Goal: Task Accomplishment & Management: Complete application form

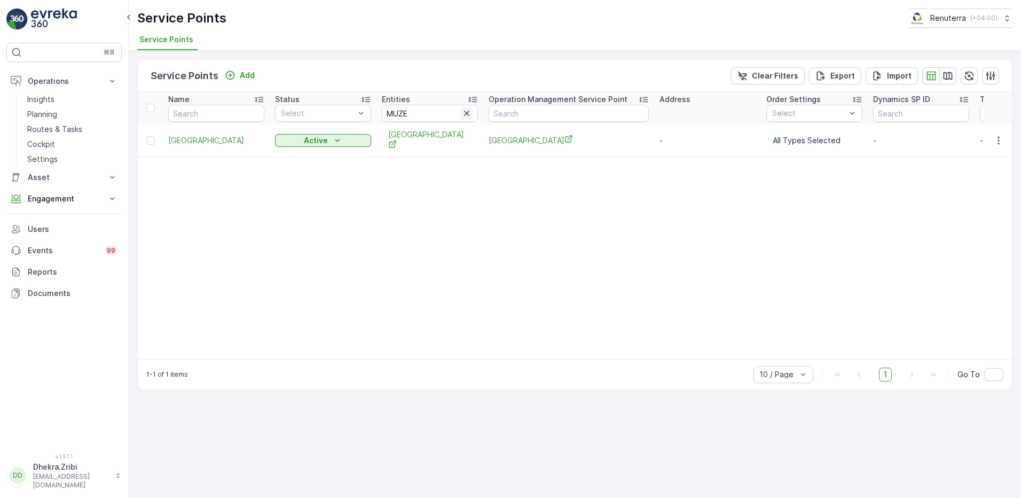
click at [466, 117] on icon "button" at bounding box center [466, 113] width 11 height 11
click at [448, 115] on input "text" at bounding box center [430, 113] width 96 height 17
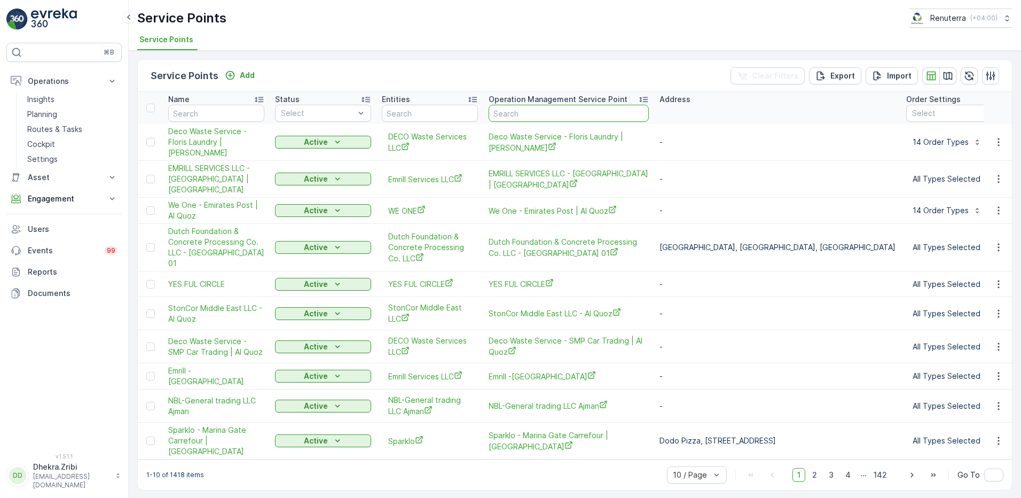
click at [513, 115] on input "text" at bounding box center [569, 113] width 160 height 17
type input "car"
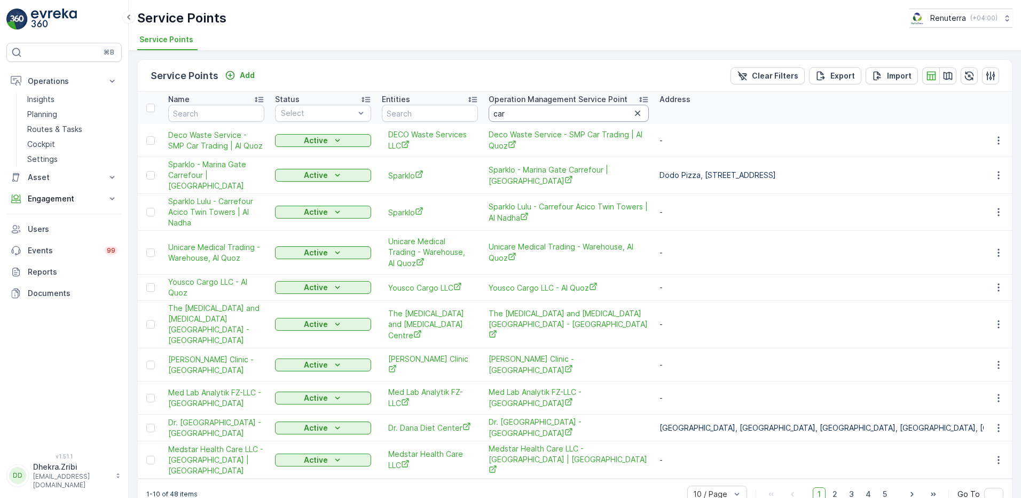
click at [513, 115] on input "car" at bounding box center [569, 113] width 160 height 17
type input "care"
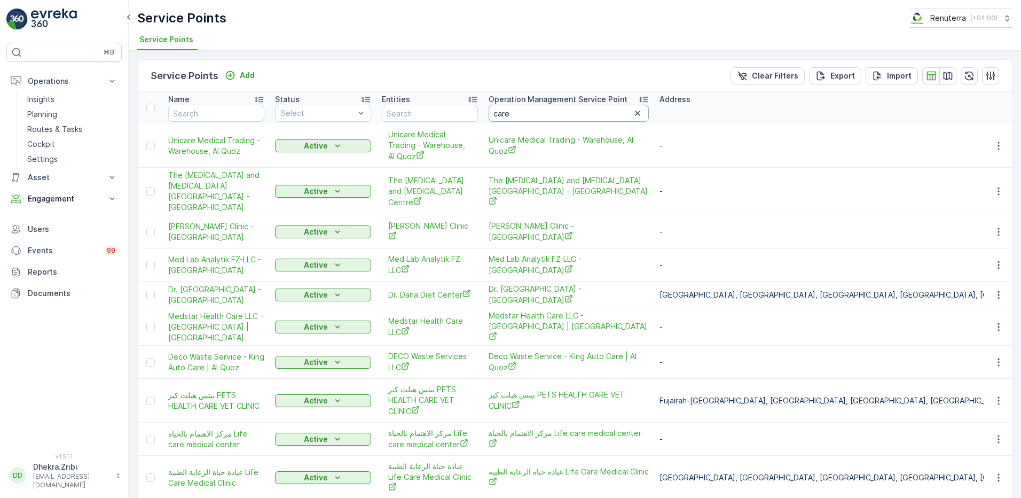
click at [513, 115] on input "care" at bounding box center [569, 113] width 160 height 17
type input "careplus"
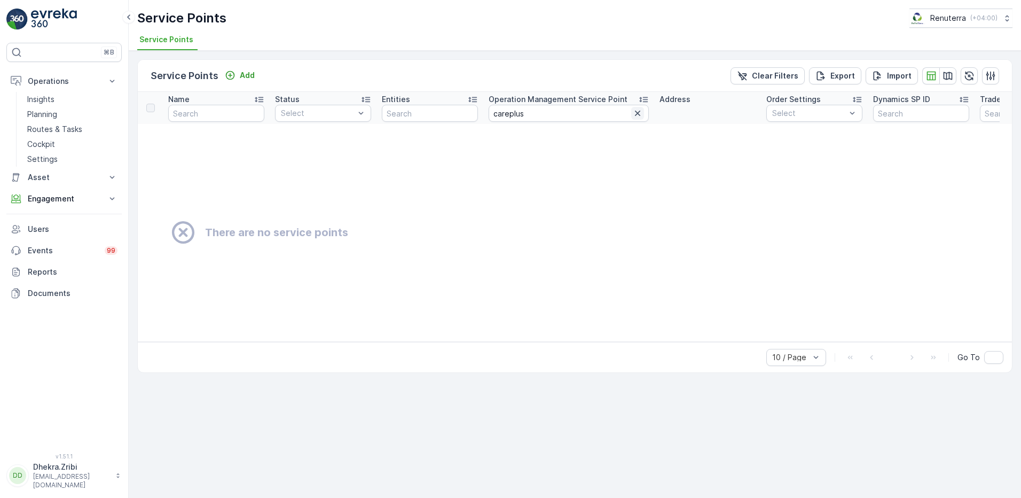
click at [640, 110] on icon "button" at bounding box center [637, 113] width 11 height 11
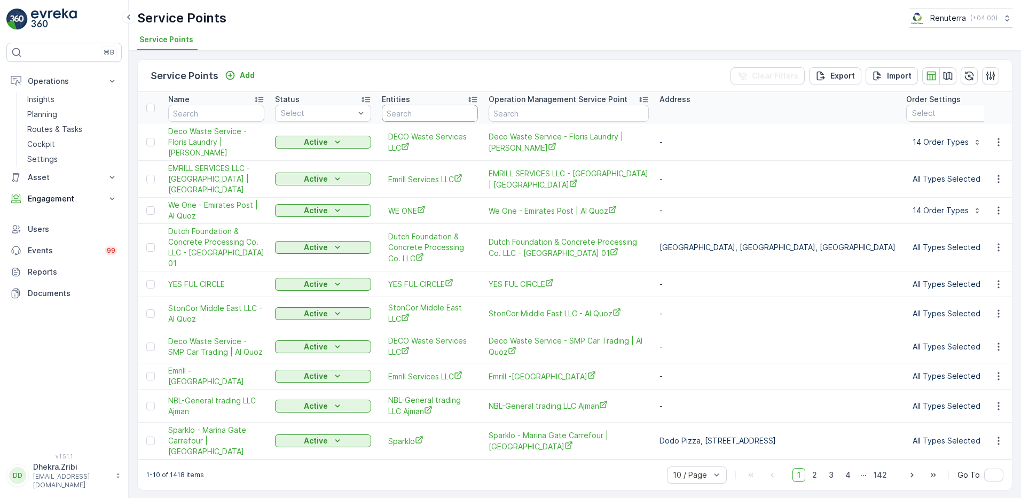
click at [413, 113] on input "text" at bounding box center [430, 113] width 96 height 17
type input "care"
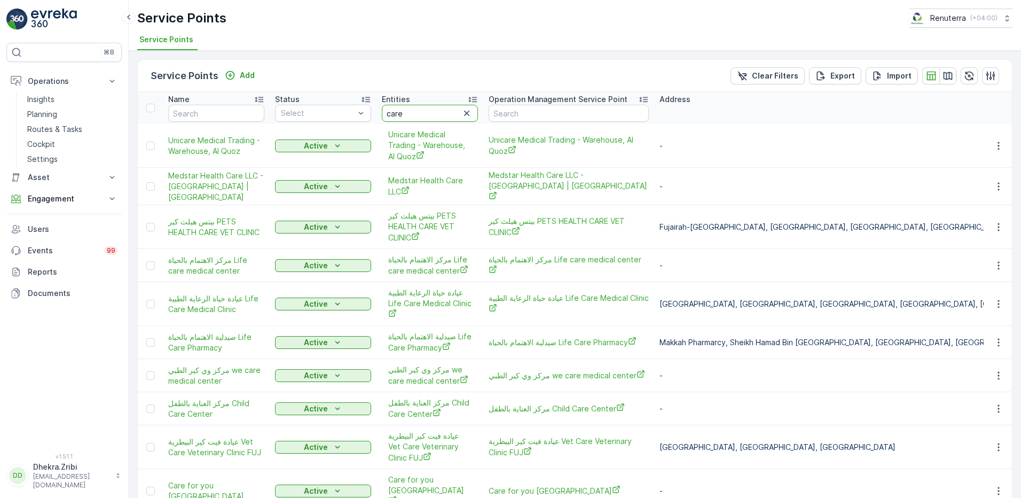
click at [413, 113] on input "care" at bounding box center [430, 113] width 96 height 17
type input "careplus"
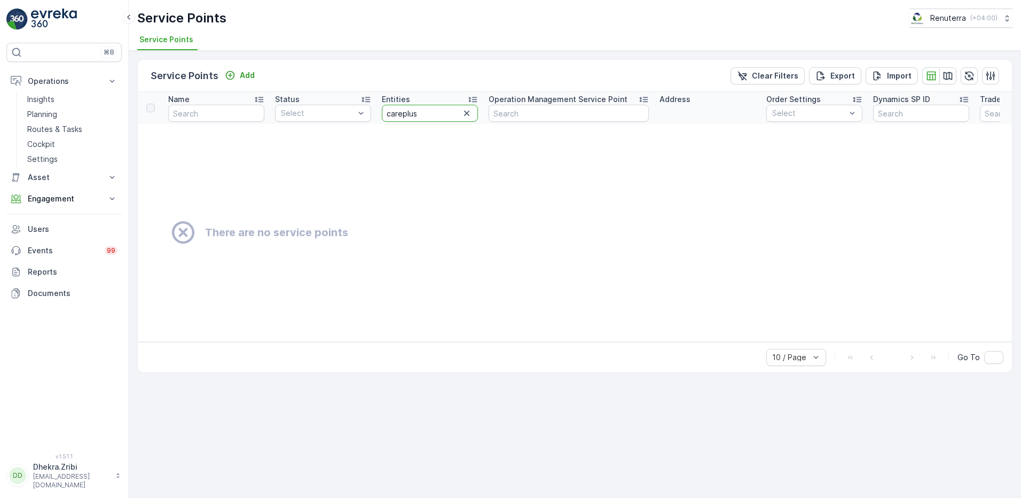
type input "care plus"
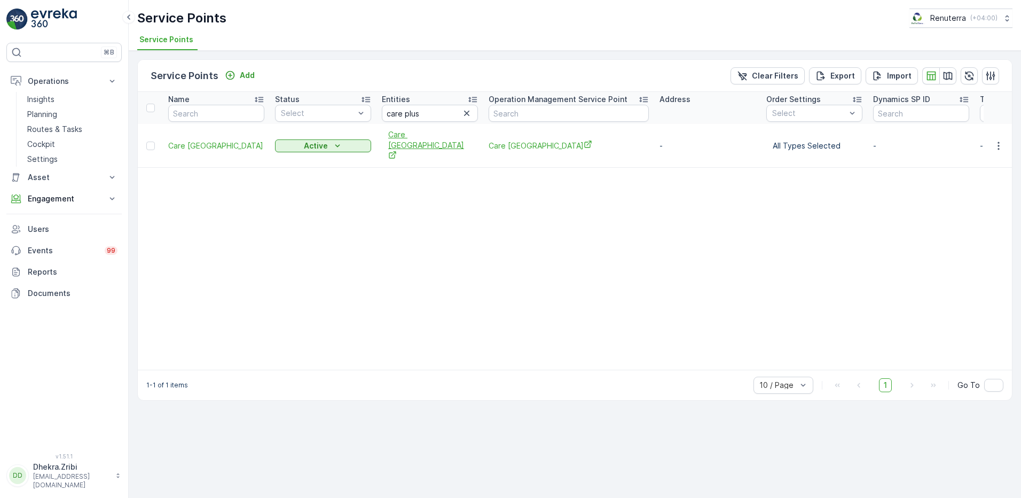
click at [441, 140] on span "Care [GEOGRAPHIC_DATA]" at bounding box center [429, 145] width 83 height 33
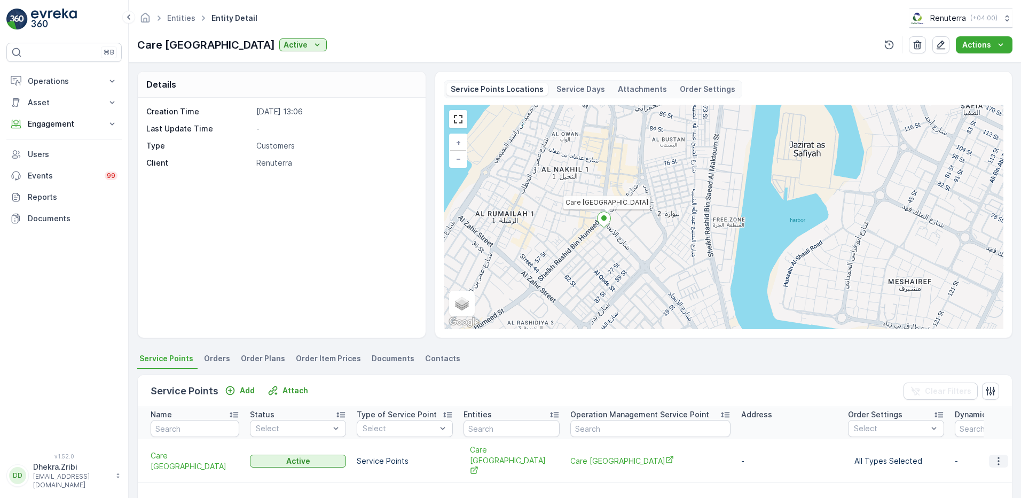
click at [997, 457] on icon "button" at bounding box center [998, 461] width 11 height 11
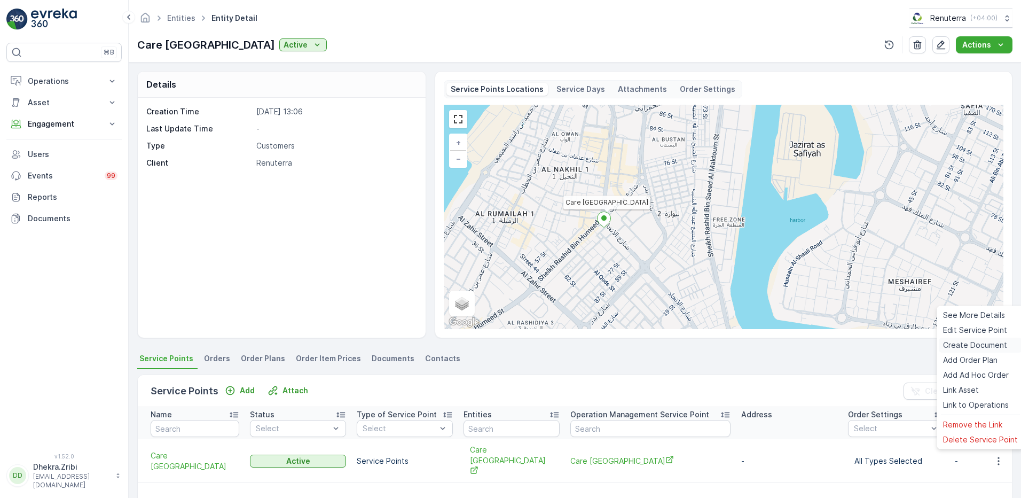
click at [976, 348] on span "Create Document" at bounding box center [975, 345] width 64 height 11
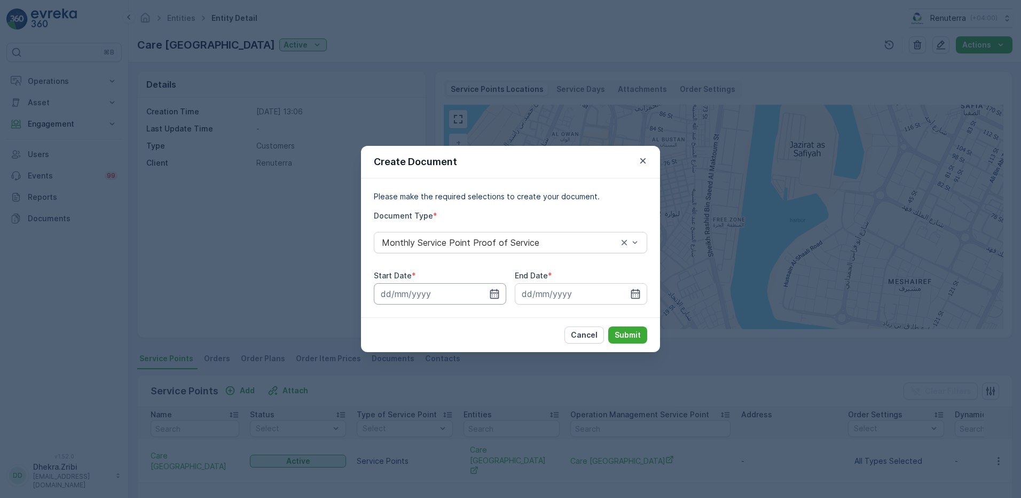
click at [500, 293] on input at bounding box center [440, 293] width 132 height 21
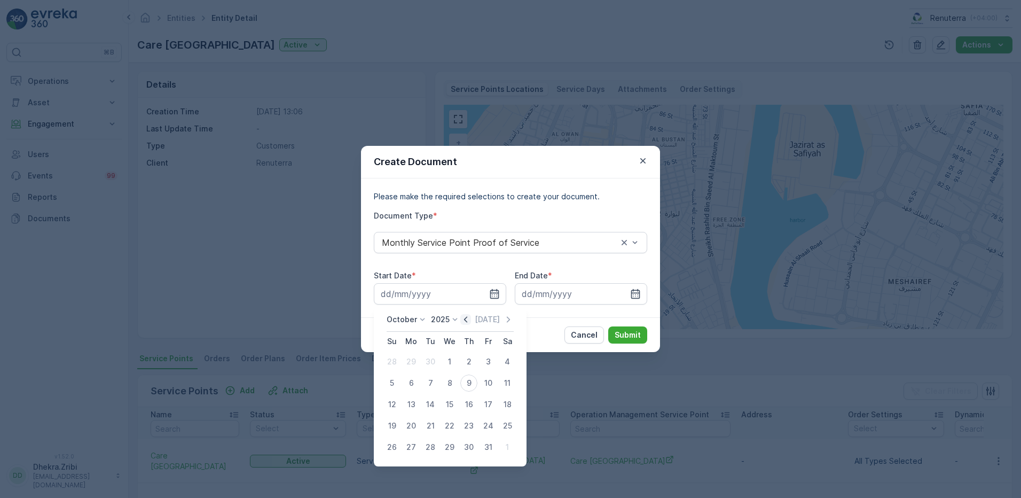
click at [467, 318] on icon "button" at bounding box center [465, 319] width 3 height 6
click at [415, 362] on div "1" at bounding box center [411, 361] width 17 height 17
type input "01.09.2025"
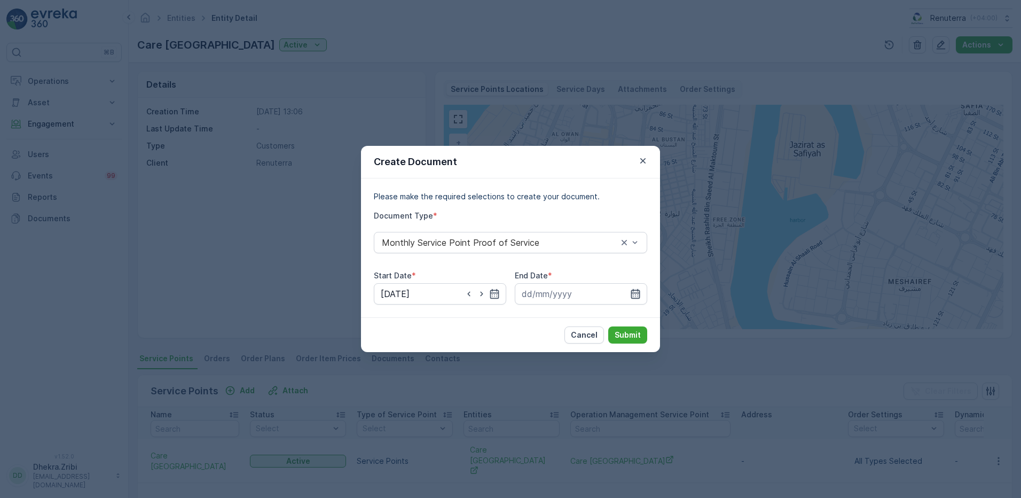
click at [634, 294] on icon "button" at bounding box center [635, 293] width 11 height 11
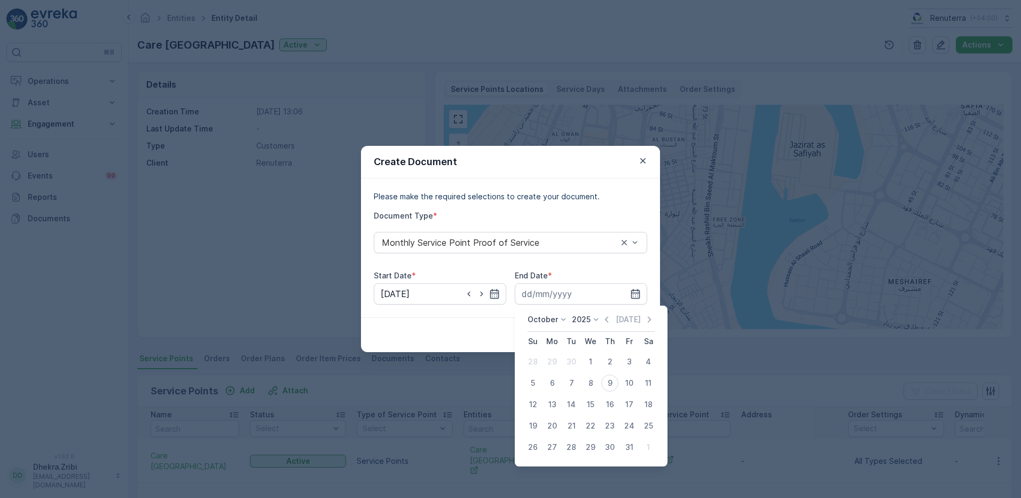
click at [608, 319] on icon "button" at bounding box center [606, 319] width 3 height 6
click at [573, 443] on div "30" at bounding box center [571, 446] width 17 height 17
type input "30.09.2025"
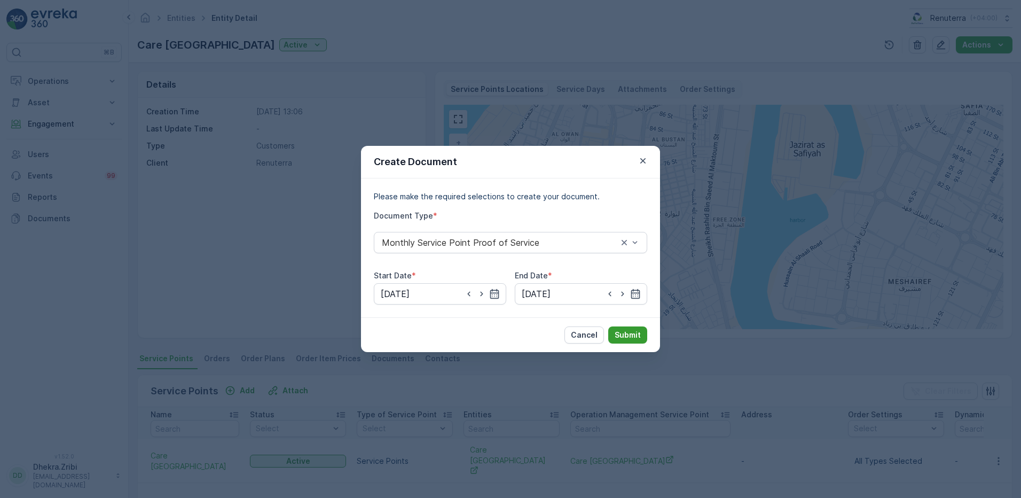
click at [630, 335] on p "Submit" at bounding box center [628, 335] width 26 height 11
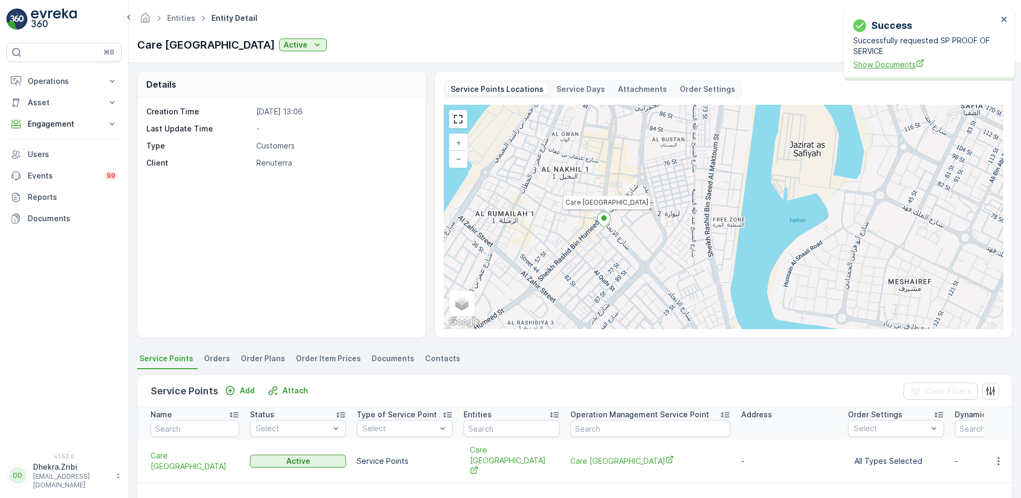
click at [878, 68] on span "Show Documents" at bounding box center [925, 64] width 144 height 11
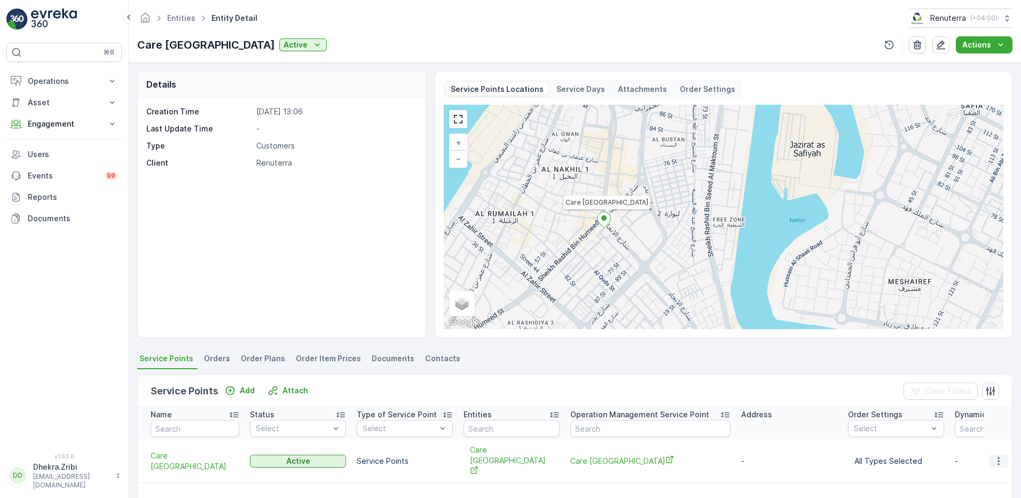
click at [999, 456] on icon "button" at bounding box center [998, 461] width 11 height 11
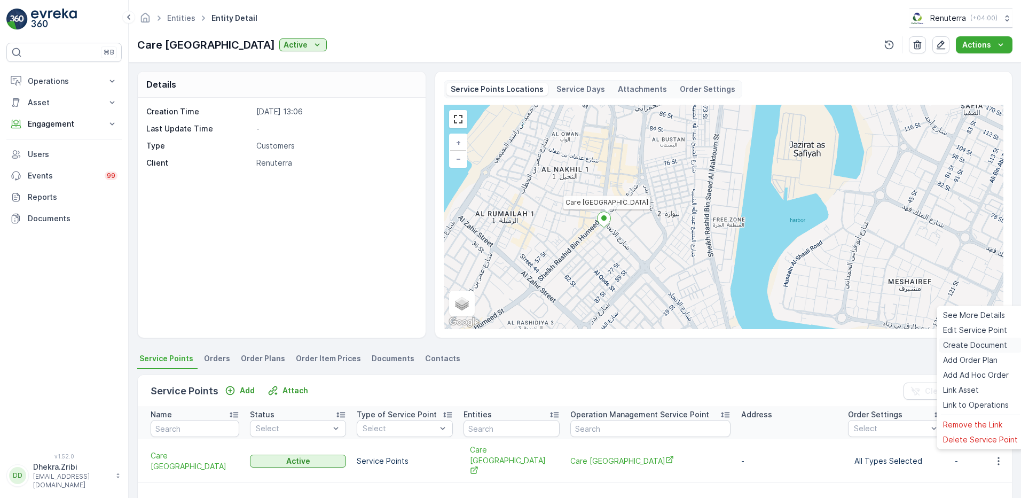
click at [956, 349] on span "Create Document" at bounding box center [975, 345] width 64 height 11
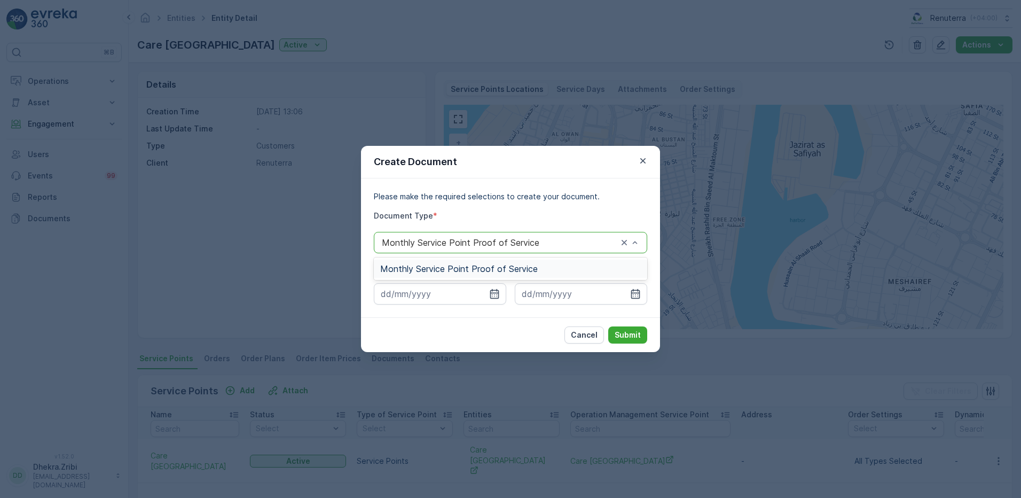
click at [603, 249] on div "Monthly Service Point Proof of Service" at bounding box center [510, 242] width 273 height 21
click at [599, 265] on div "Monthly Service Point Proof of Service" at bounding box center [510, 269] width 261 height 10
click at [493, 295] on icon "button" at bounding box center [494, 293] width 11 height 11
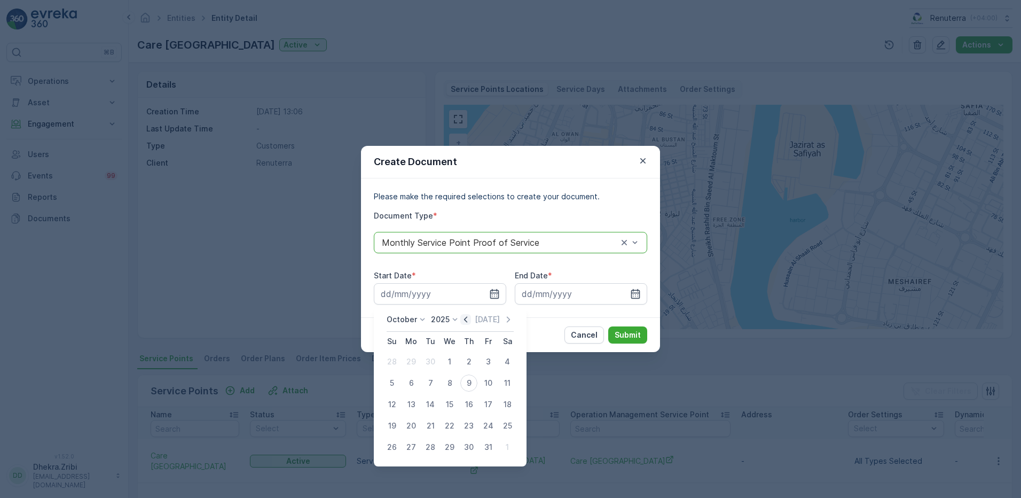
click at [466, 320] on icon "button" at bounding box center [465, 319] width 11 height 11
click at [466, 320] on icon at bounding box center [466, 319] width 11 height 11
drag, startPoint x: 466, startPoint y: 320, endPoint x: 477, endPoint y: 321, distance: 11.8
click at [477, 321] on icon "button" at bounding box center [477, 319] width 11 height 11
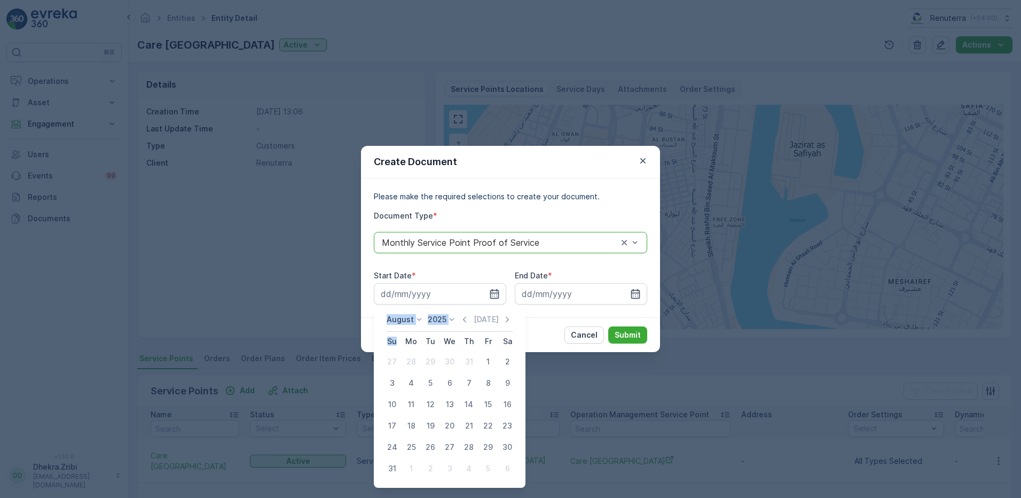
click at [487, 364] on div "1" at bounding box center [488, 361] width 17 height 17
type input "01.08.2025"
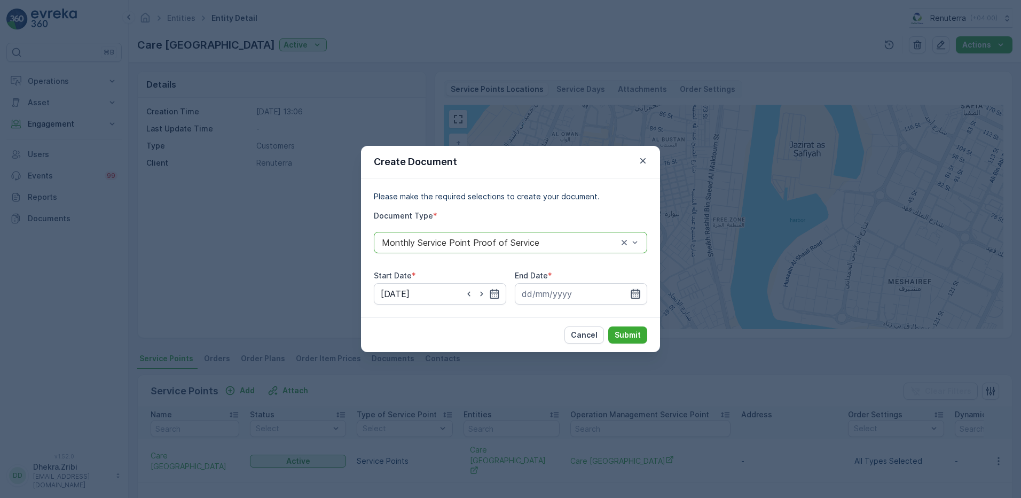
click at [632, 291] on icon "button" at bounding box center [635, 294] width 9 height 10
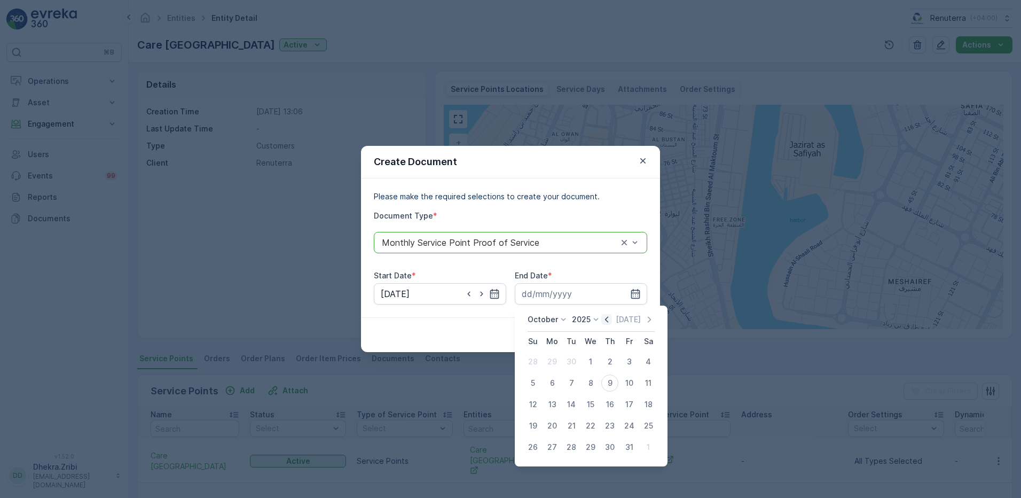
click at [606, 323] on icon "button" at bounding box center [606, 319] width 11 height 11
click at [601, 323] on icon at bounding box center [596, 319] width 11 height 11
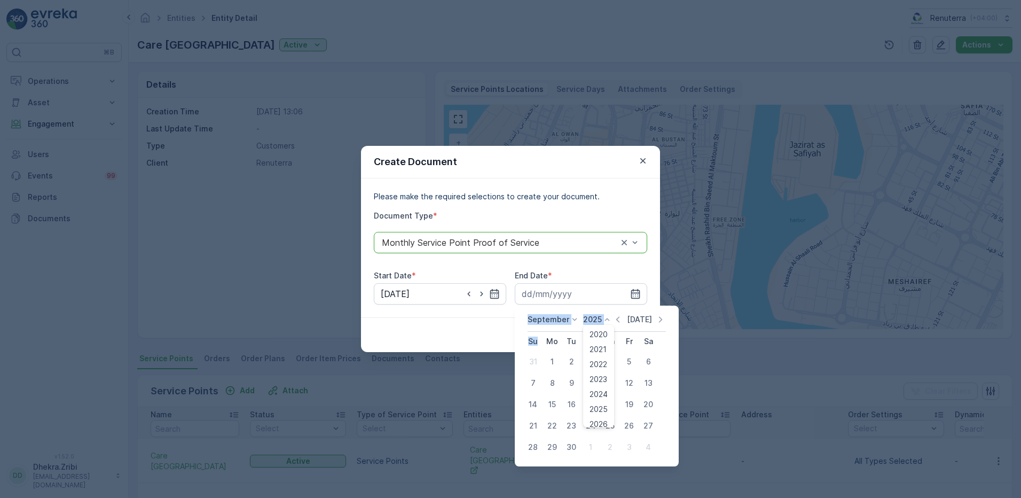
drag, startPoint x: 606, startPoint y: 323, endPoint x: 621, endPoint y: 324, distance: 15.0
click at [621, 324] on icon "button" at bounding box center [618, 319] width 11 height 11
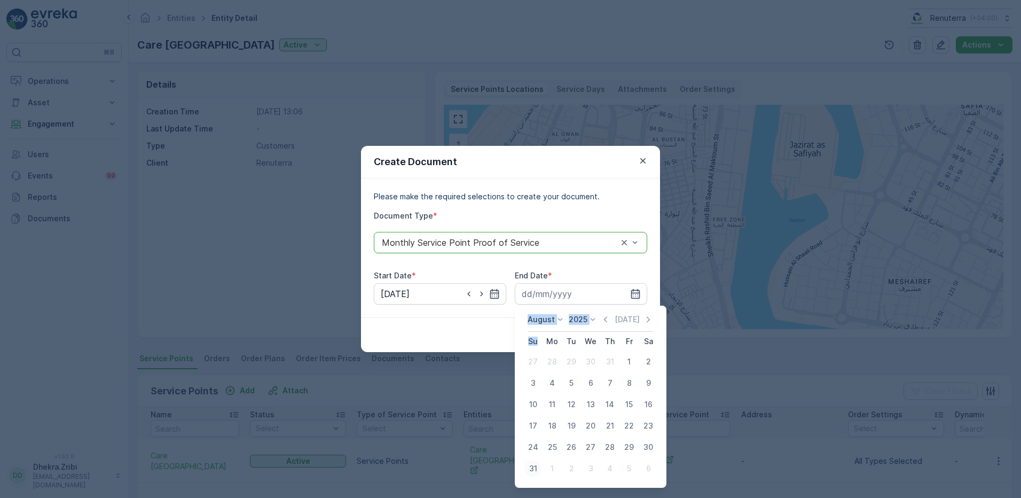
click at [532, 469] on div "31" at bounding box center [532, 468] width 17 height 17
type input "31.08.2025"
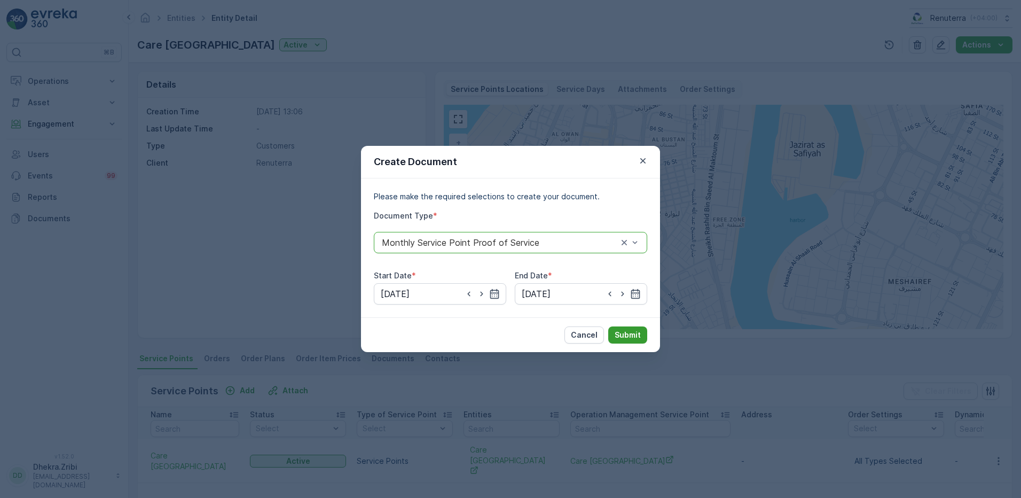
click at [624, 333] on p "Submit" at bounding box center [628, 335] width 26 height 11
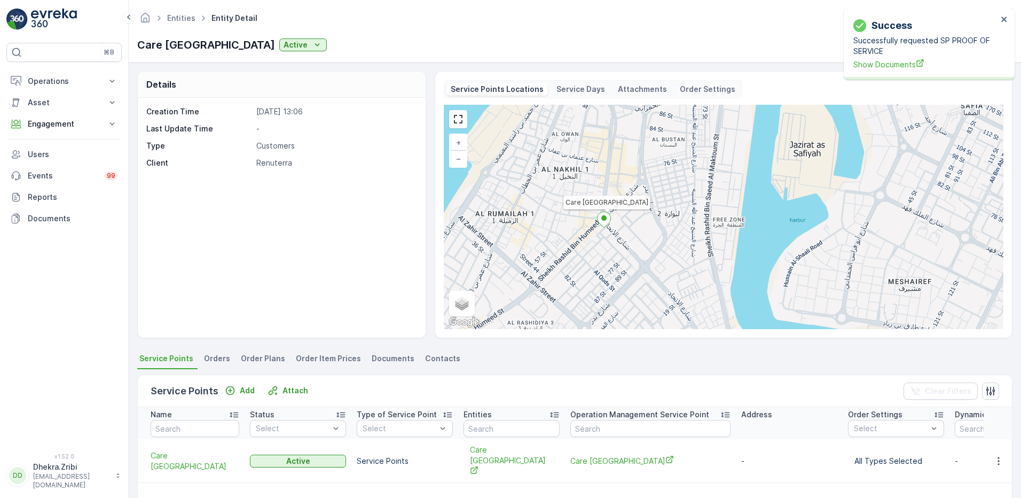
click at [896, 71] on div "Success Successfully requested SP PROOF OF SERVICE Show Documents" at bounding box center [925, 44] width 151 height 58
click at [884, 62] on span "Show Documents" at bounding box center [925, 64] width 144 height 11
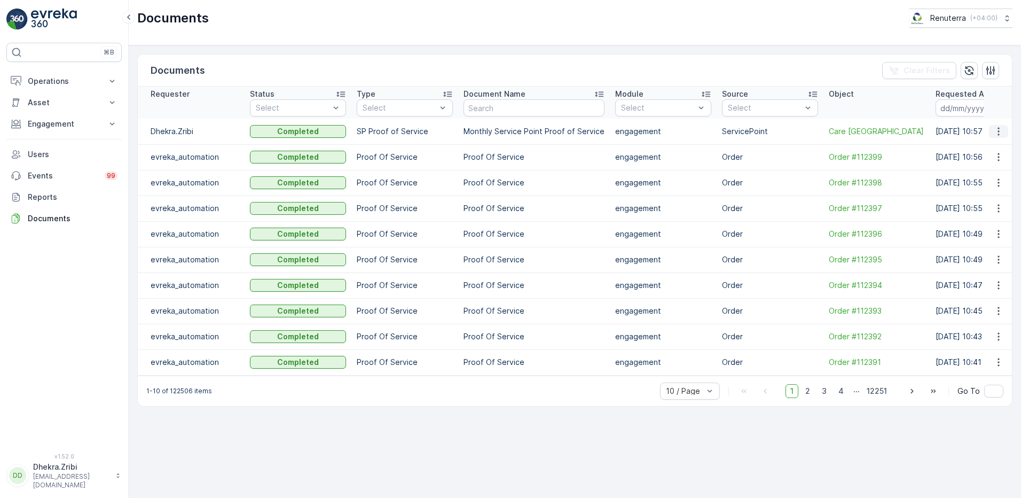
click at [1000, 136] on icon "button" at bounding box center [998, 131] width 11 height 11
click at [985, 153] on div "See Details" at bounding box center [996, 147] width 50 height 15
click at [1000, 133] on icon "button" at bounding box center [998, 131] width 11 height 11
click at [983, 149] on span "See Details" at bounding box center [995, 147] width 41 height 11
click at [996, 135] on icon "button" at bounding box center [998, 131] width 11 height 11
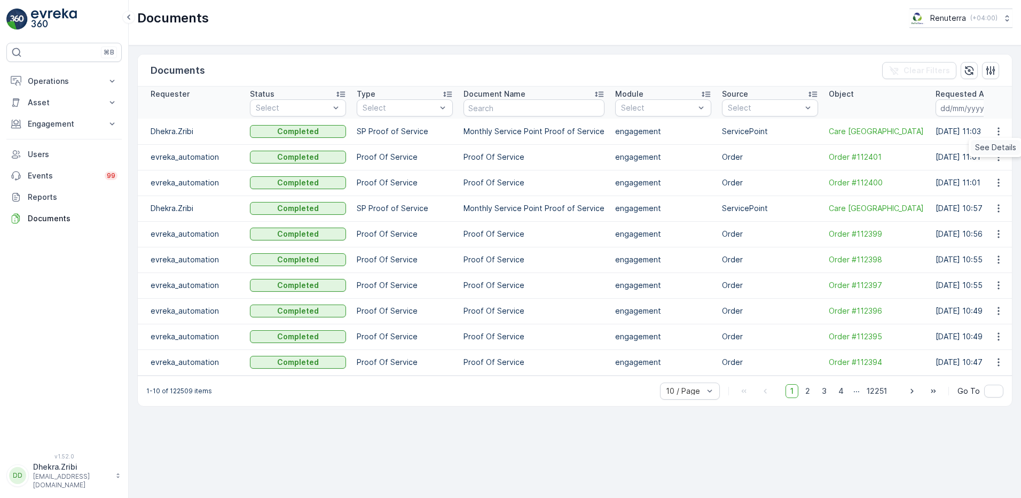
click at [985, 142] on span "See Details" at bounding box center [995, 147] width 41 height 11
